Goal: Complete application form

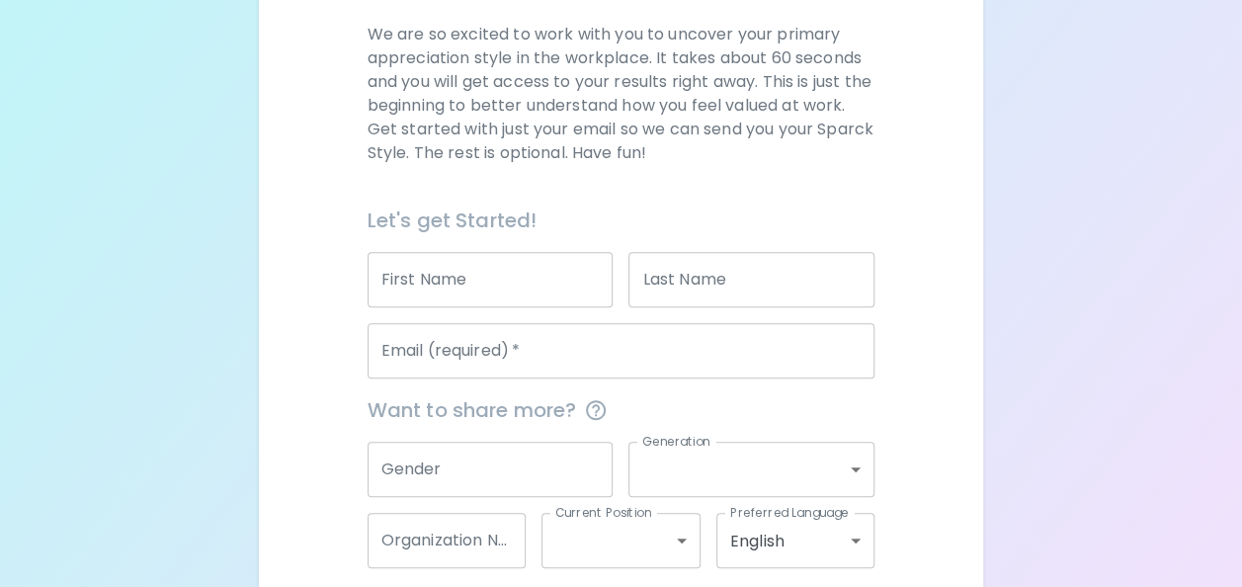
scroll to position [296, 0]
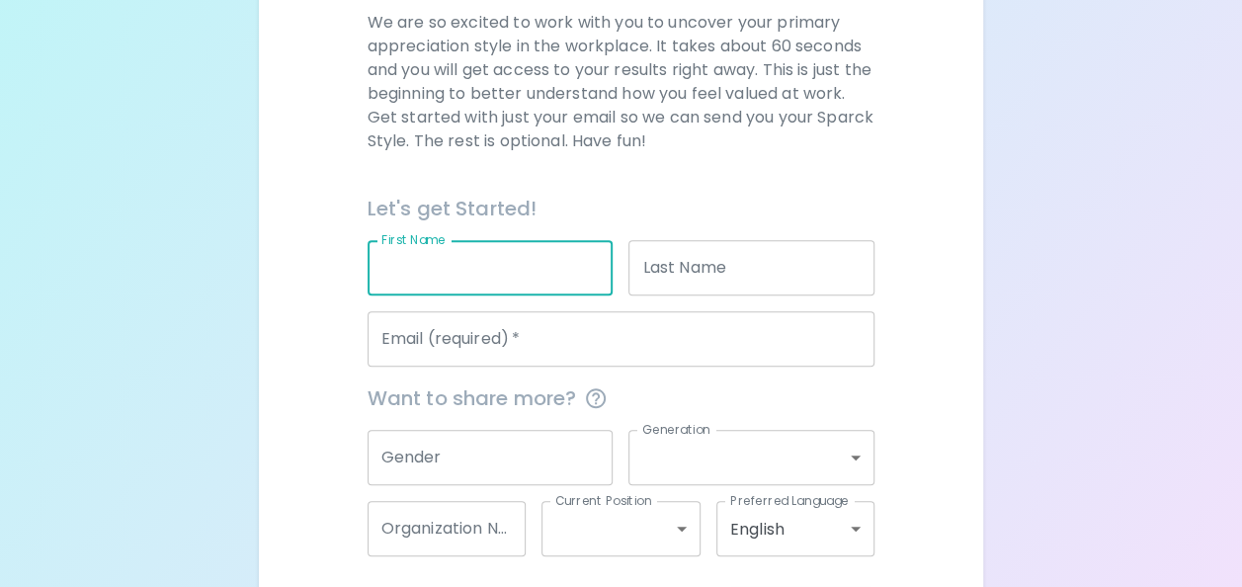
click at [457, 274] on input "First Name" at bounding box center [490, 267] width 246 height 55
type input "[PERSON_NAME]"
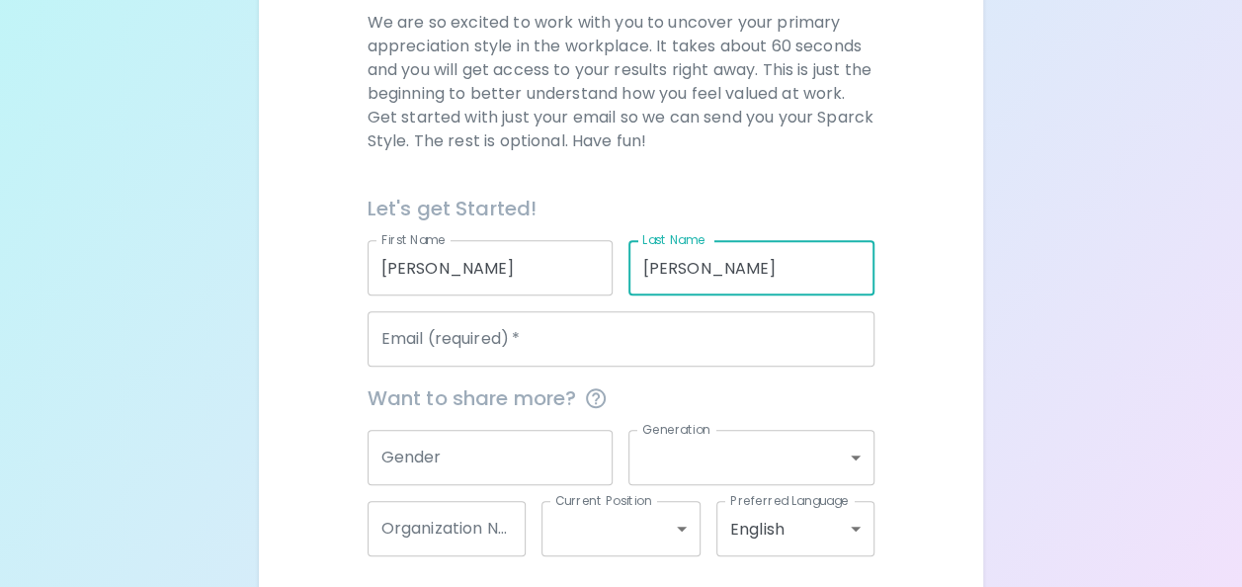
type input "[PERSON_NAME]"
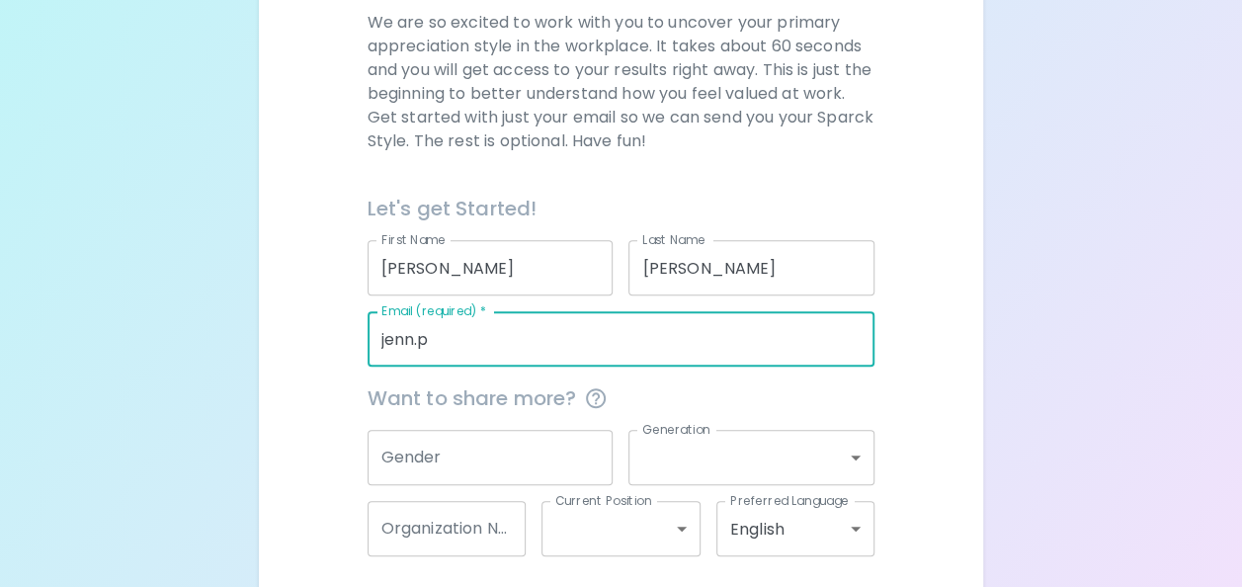
type input "[EMAIL_ADDRESS][PERSON_NAME][DOMAIN_NAME]"
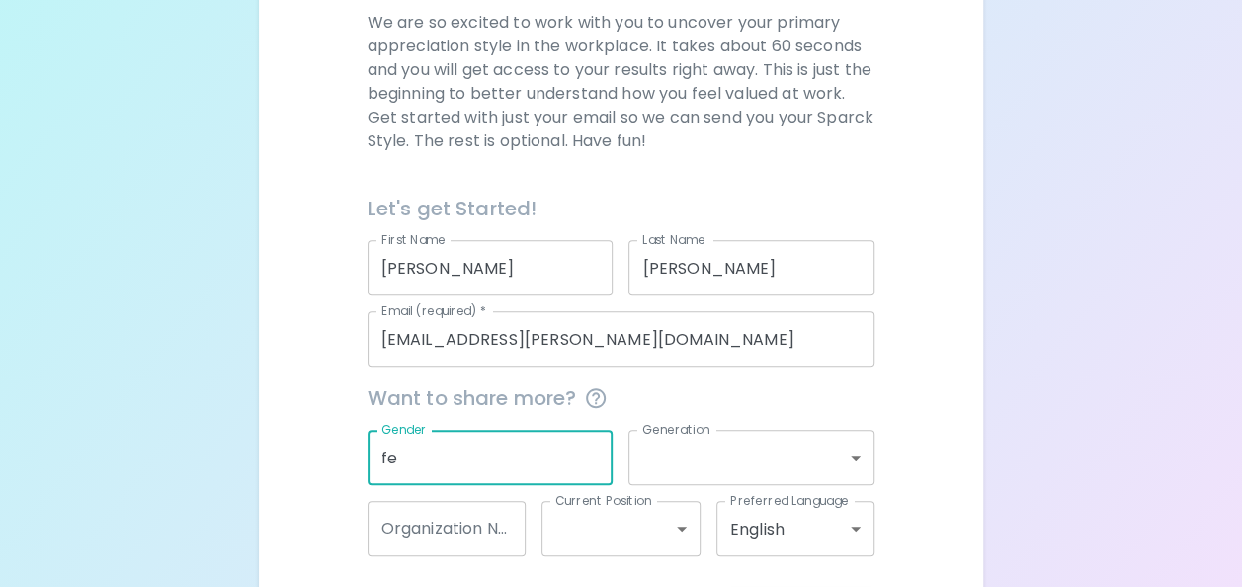
type input "f"
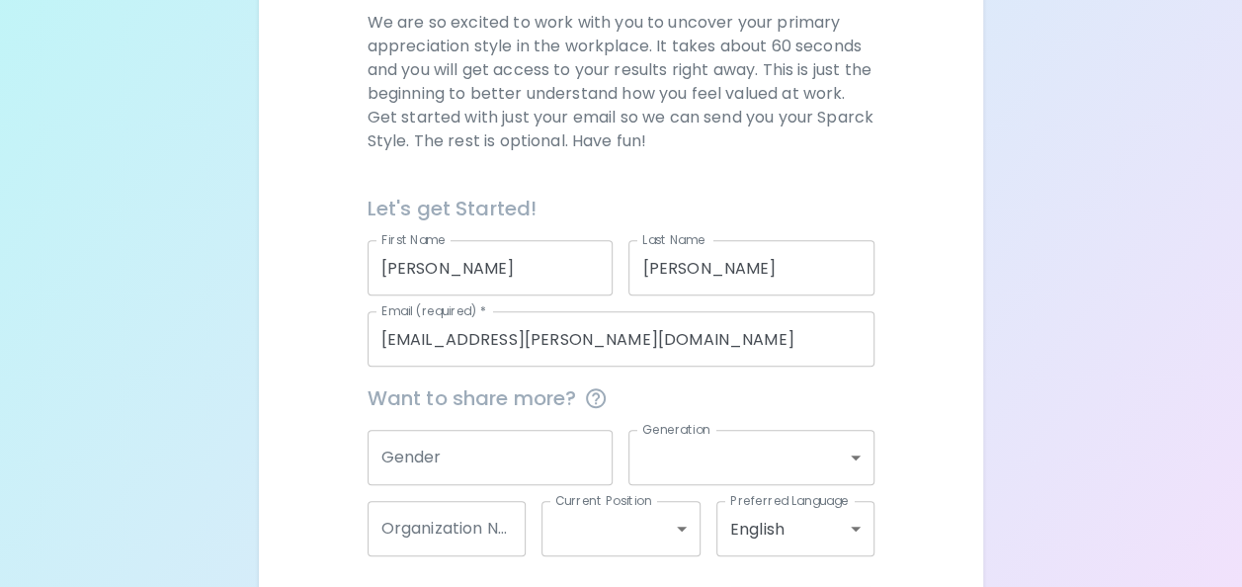
click at [921, 168] on div "We are so excited to work with you to uncover your primary appreciation style i…" at bounding box center [621, 320] width 677 height 618
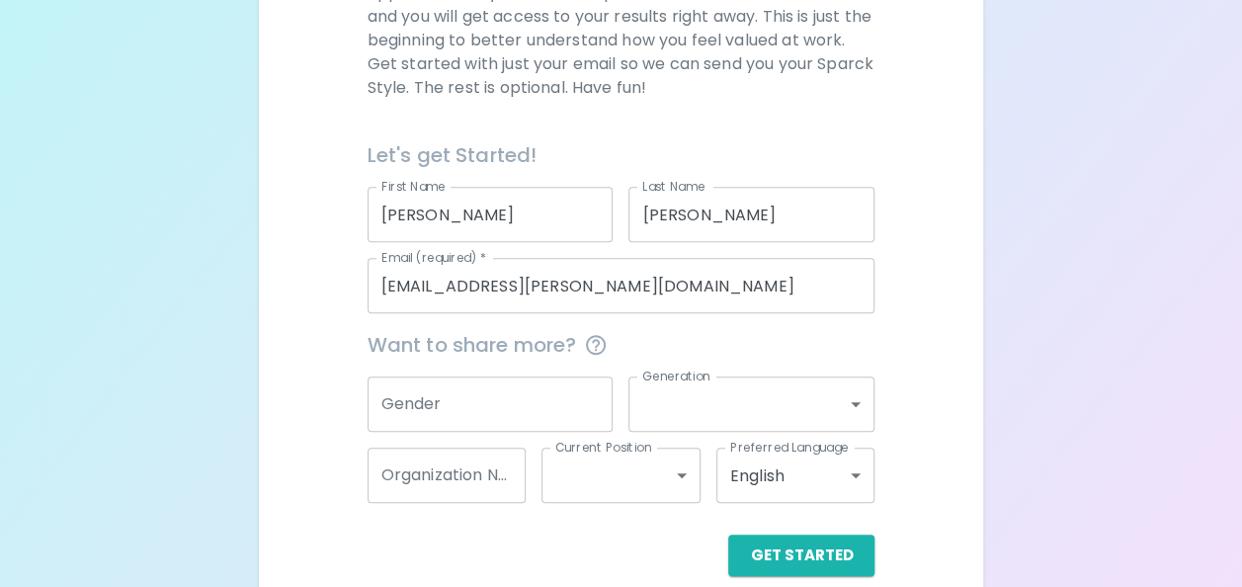
scroll to position [377, 0]
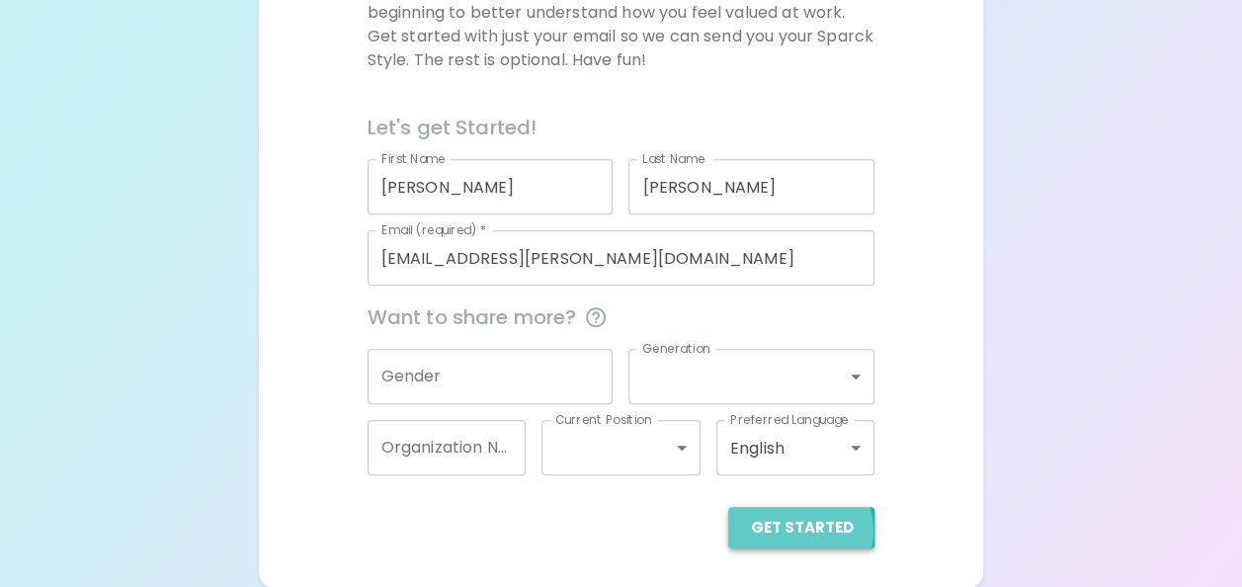
click at [800, 529] on button "Get Started" at bounding box center [801, 527] width 146 height 41
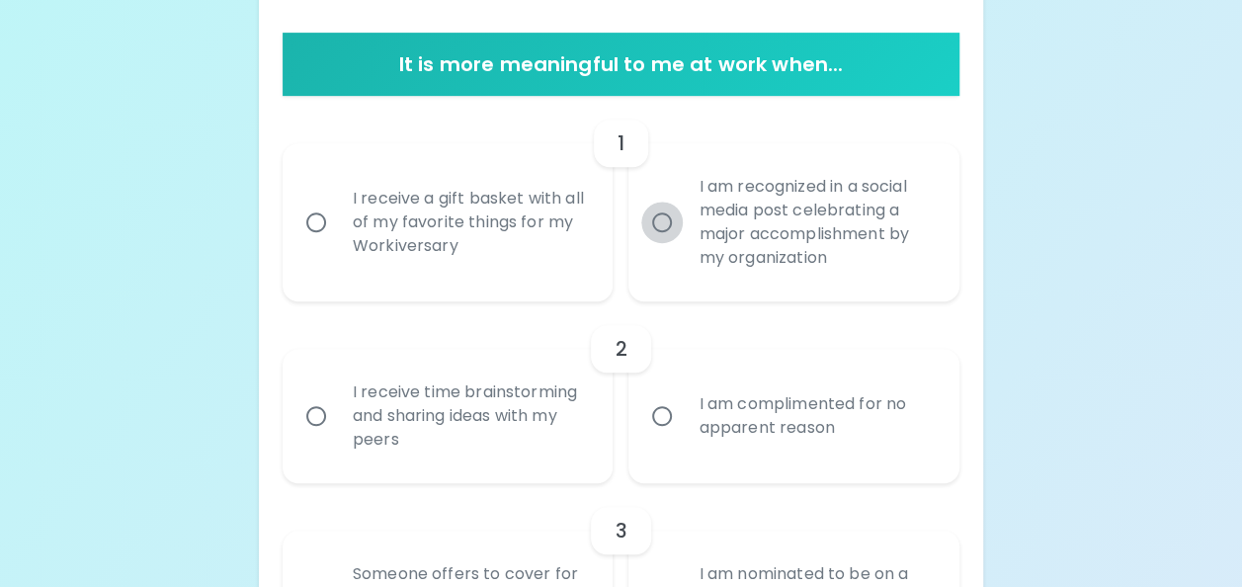
click at [664, 223] on input "I am recognized in a social media post celebrating a major accomplishment by my…" at bounding box center [661, 222] width 41 height 41
radio input "true"
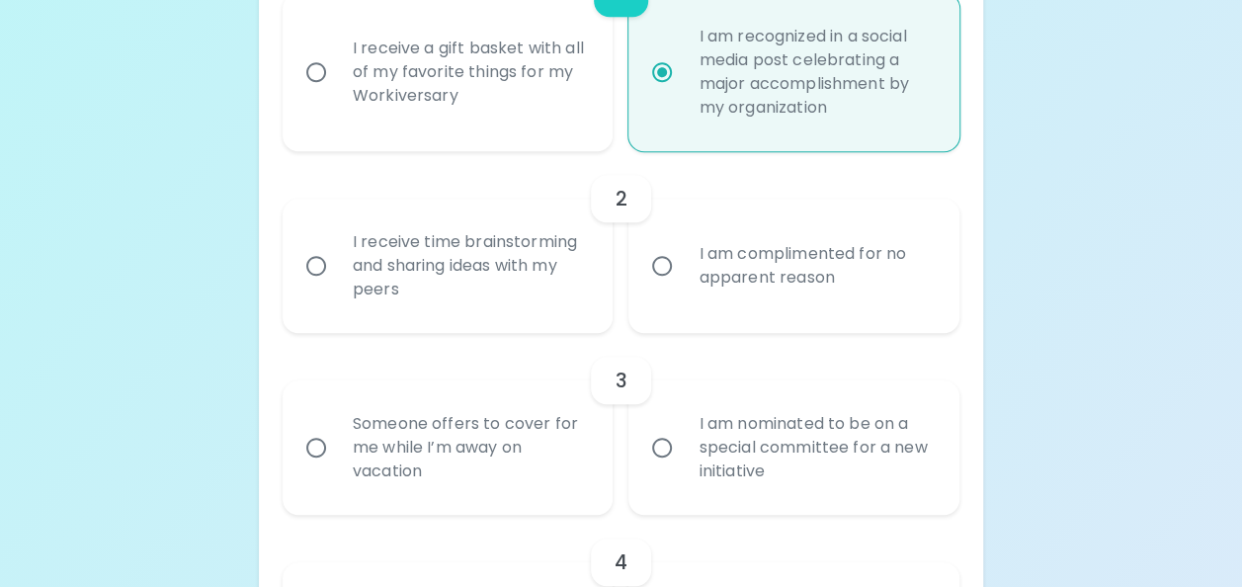
scroll to position [535, 0]
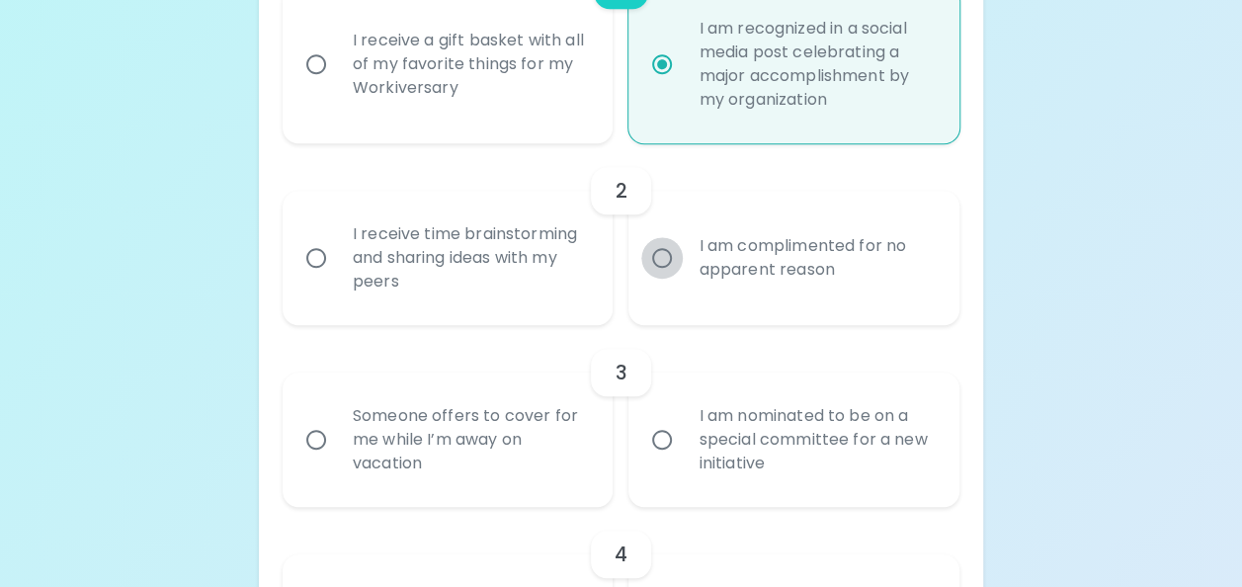
click at [663, 261] on input "I am complimented for no apparent reason" at bounding box center [661, 257] width 41 height 41
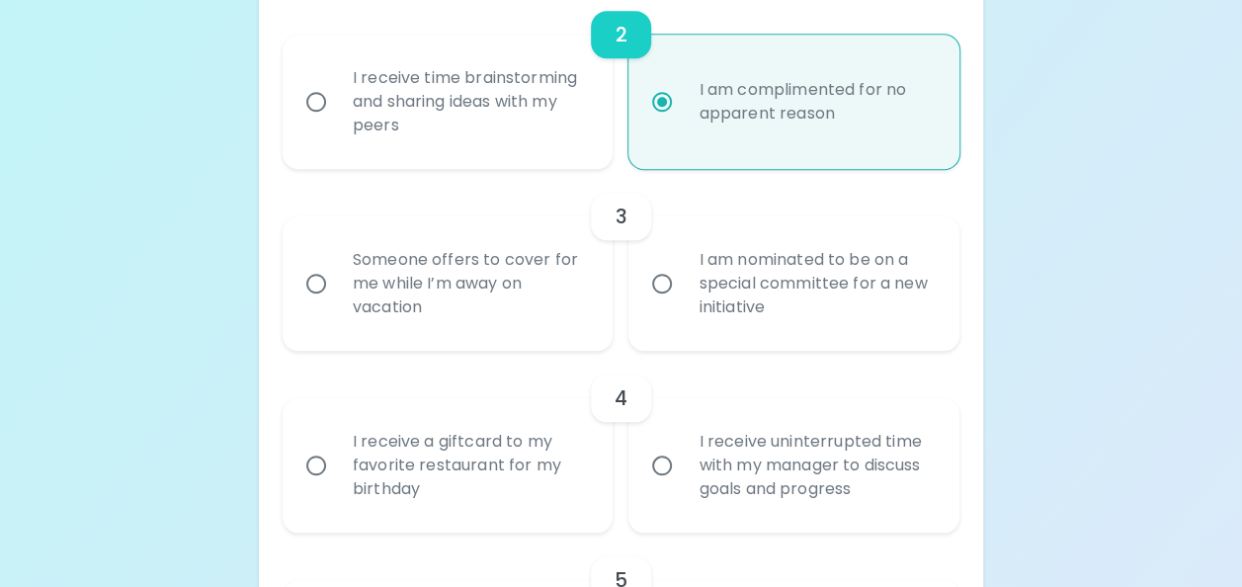
scroll to position [693, 0]
radio input "true"
click at [666, 281] on input "I am nominated to be on a special committee for a new initiative" at bounding box center [661, 281] width 41 height 41
radio input "false"
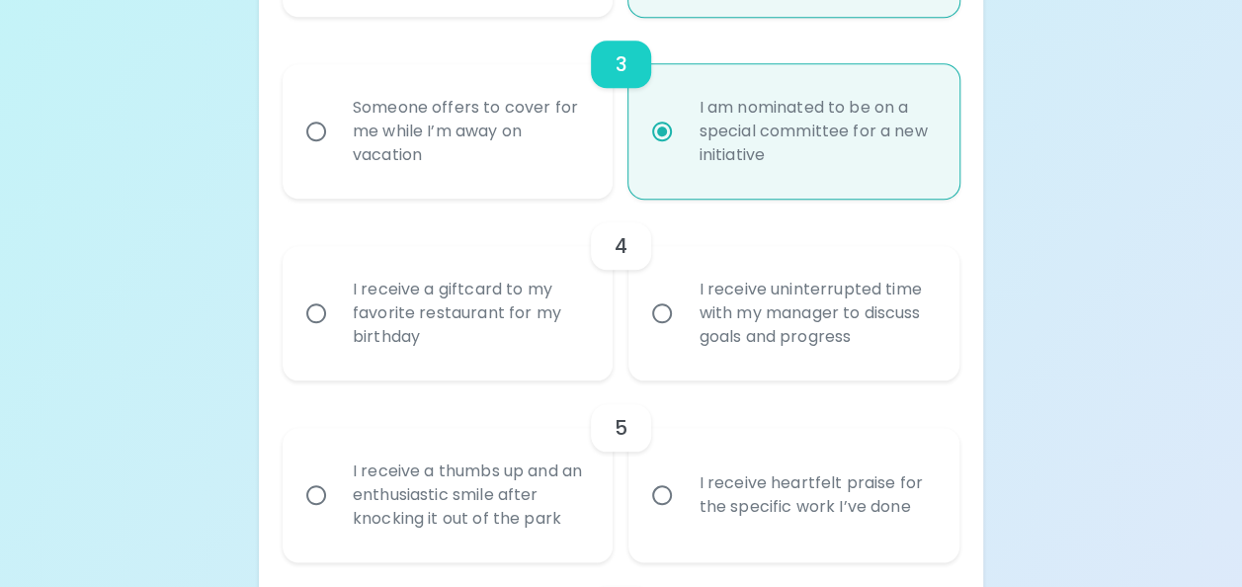
scroll to position [852, 0]
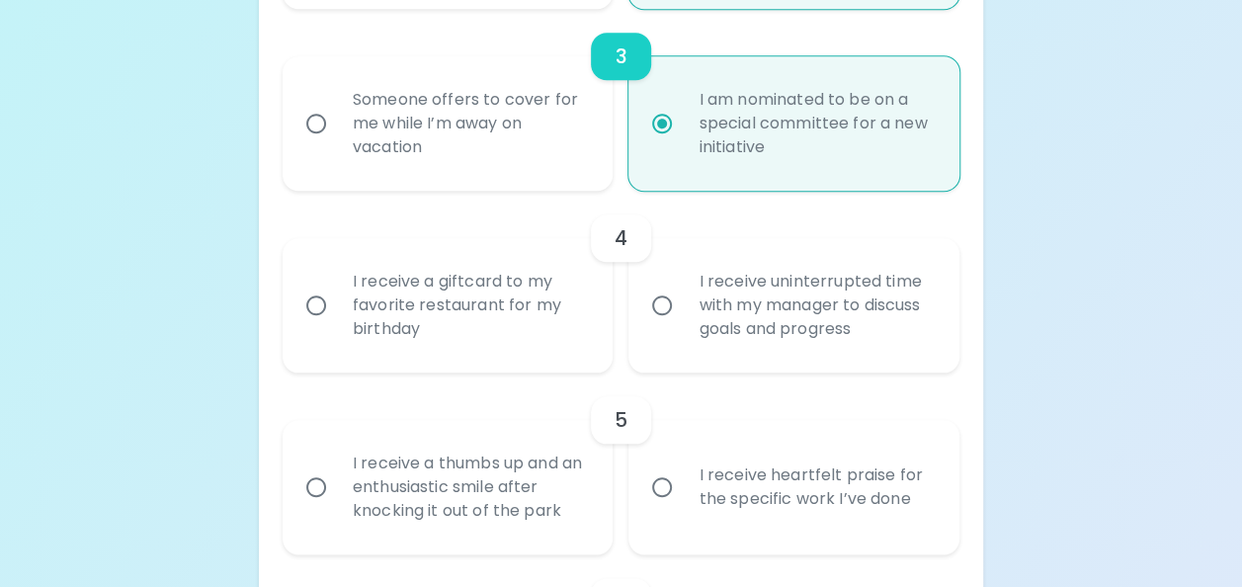
radio input "true"
click at [665, 300] on input "I receive uninterrupted time with my manager to discuss goals and progress" at bounding box center [661, 305] width 41 height 41
radio input "false"
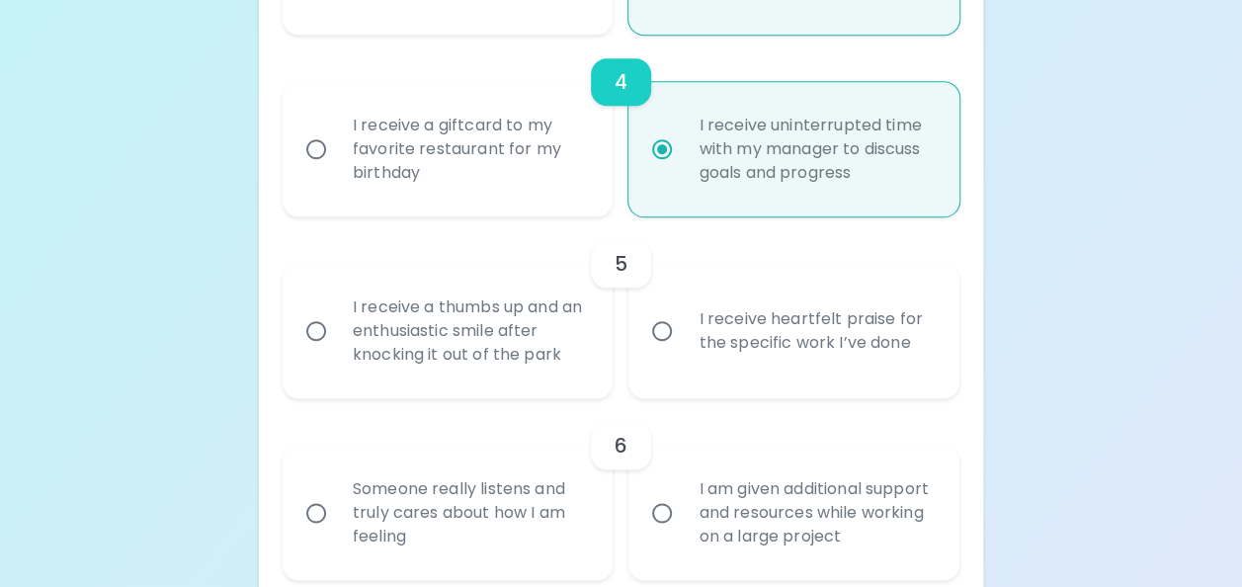
scroll to position [1010, 0]
radio input "true"
